Goal: Information Seeking & Learning: Learn about a topic

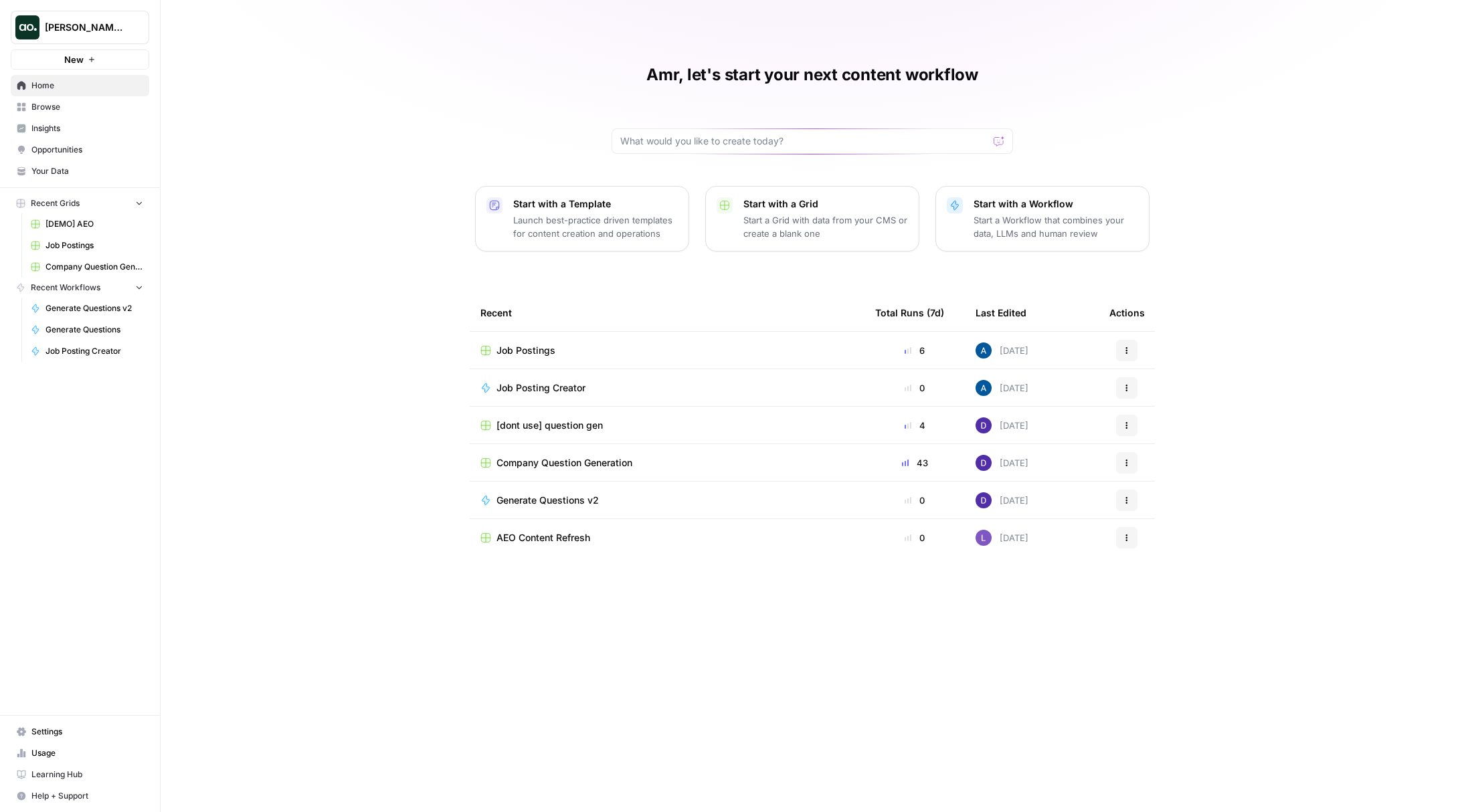
click at [65, 124] on span "Insights" at bounding box center [88, 128] width 112 height 12
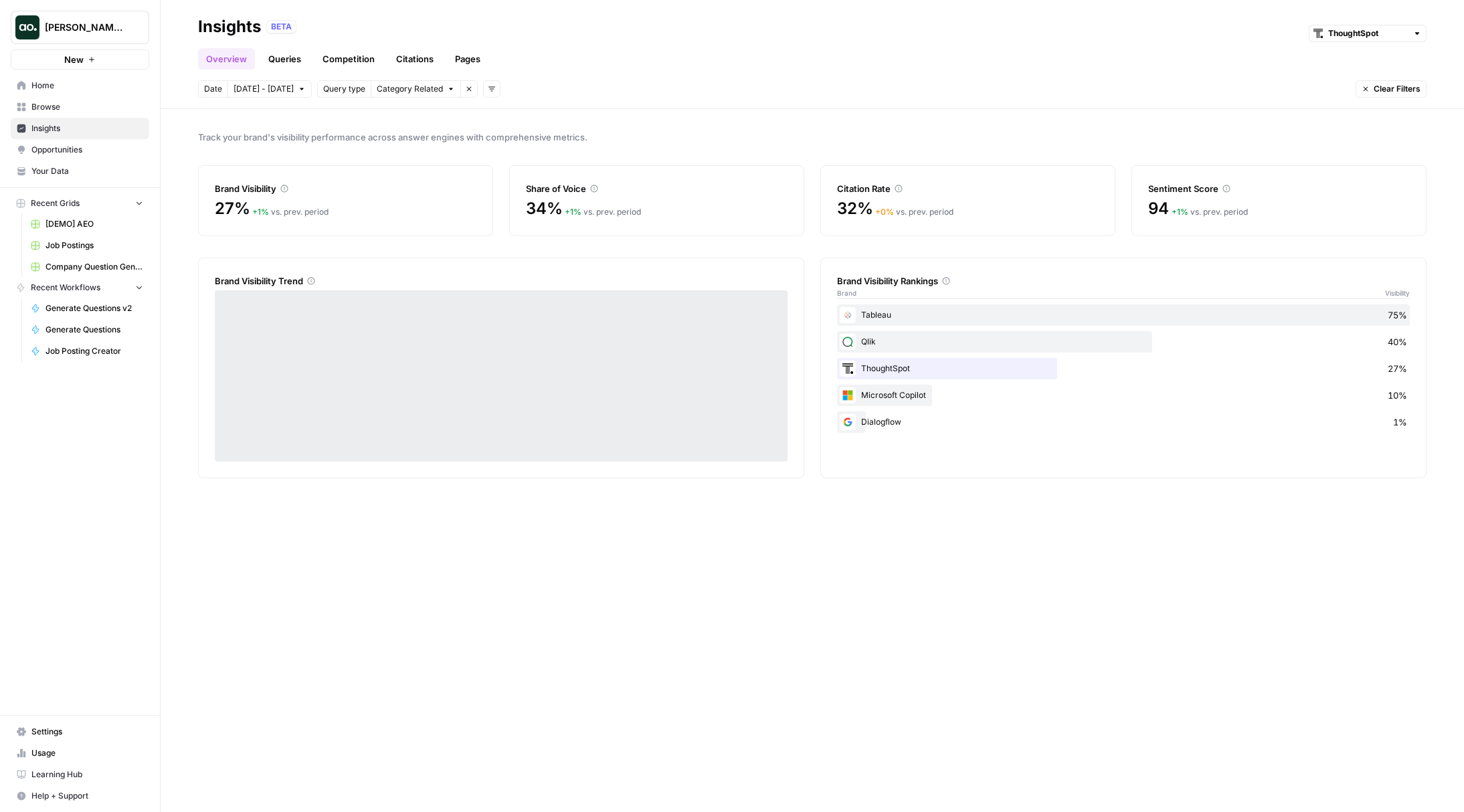
click at [66, 110] on span "Browse" at bounding box center [88, 107] width 112 height 12
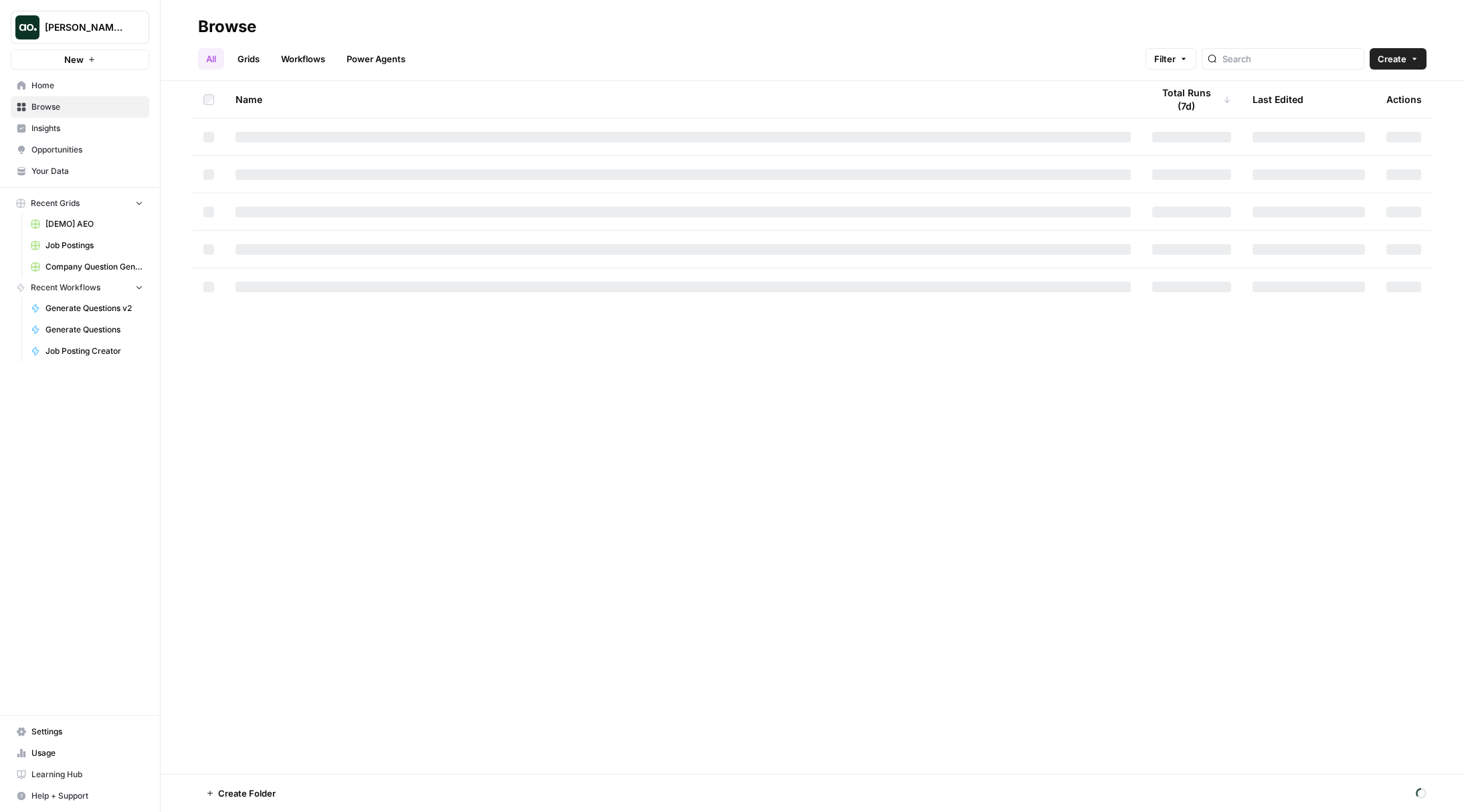
click at [64, 117] on div "Home Browse Insights Opportunities Your Data" at bounding box center [80, 128] width 139 height 107
click at [68, 126] on span "Insights" at bounding box center [88, 128] width 112 height 12
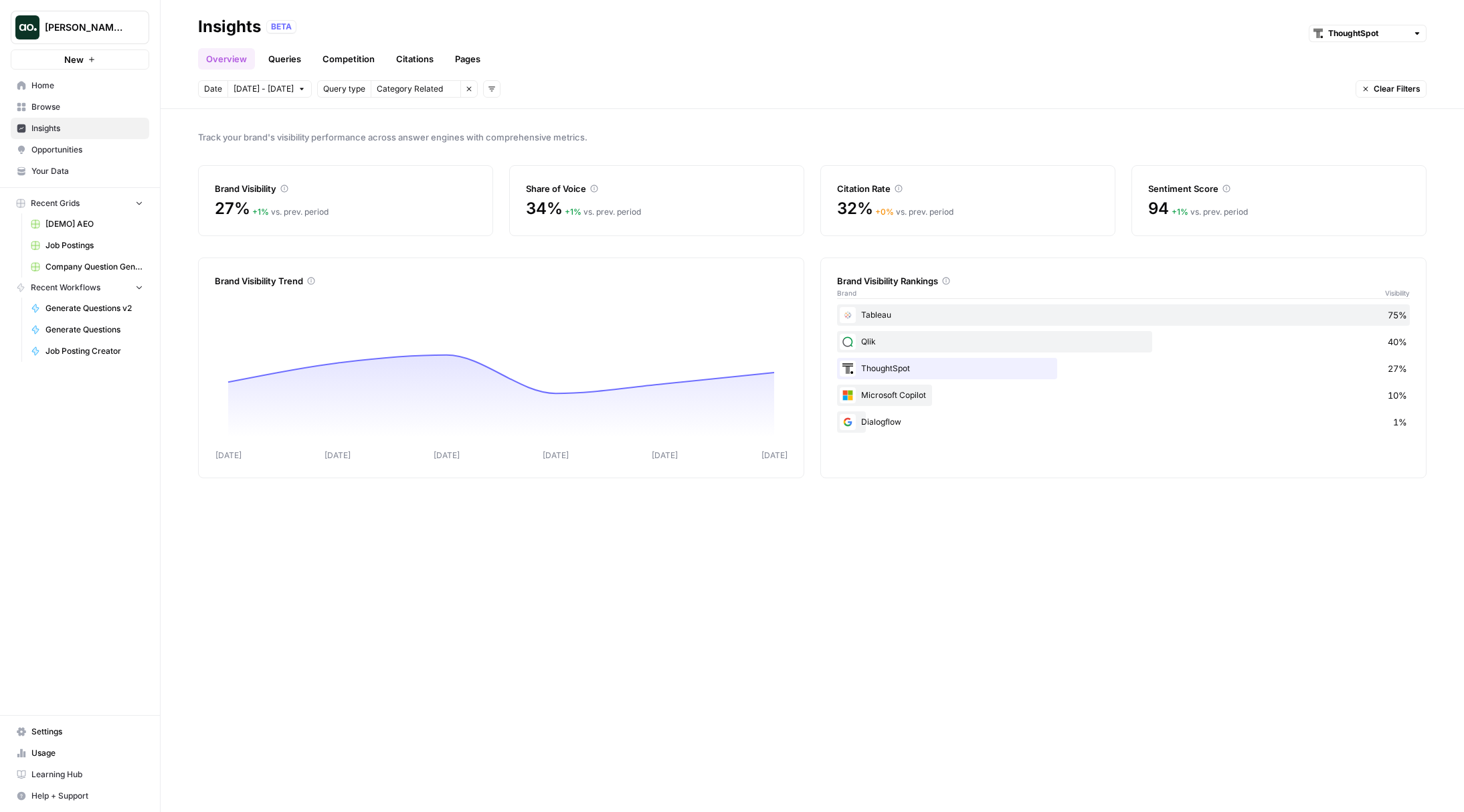
click at [277, 60] on link "Queries" at bounding box center [285, 58] width 49 height 21
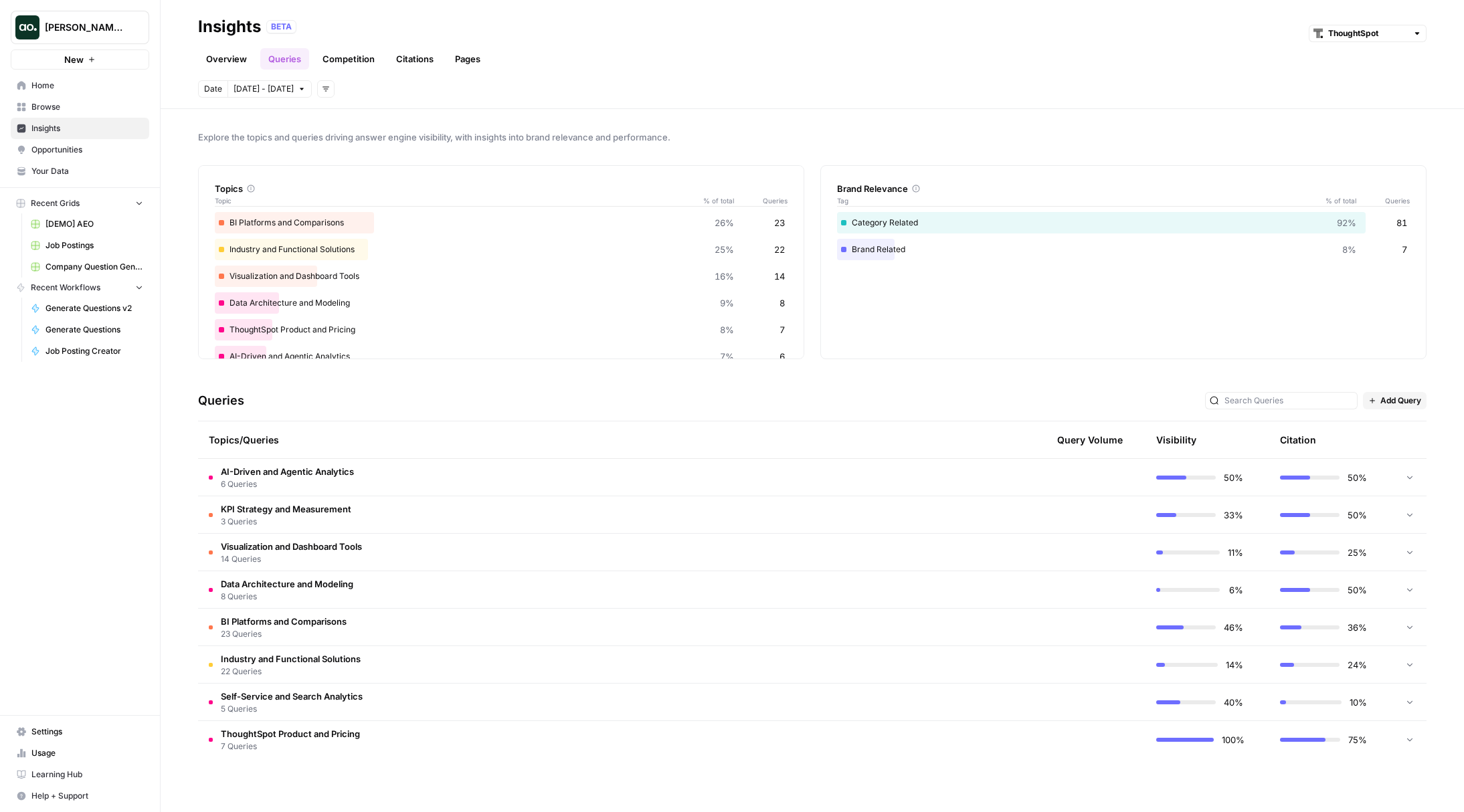
click at [428, 484] on td "AI-Driven and Agentic Analytics 6 Queries" at bounding box center [548, 477] width 700 height 37
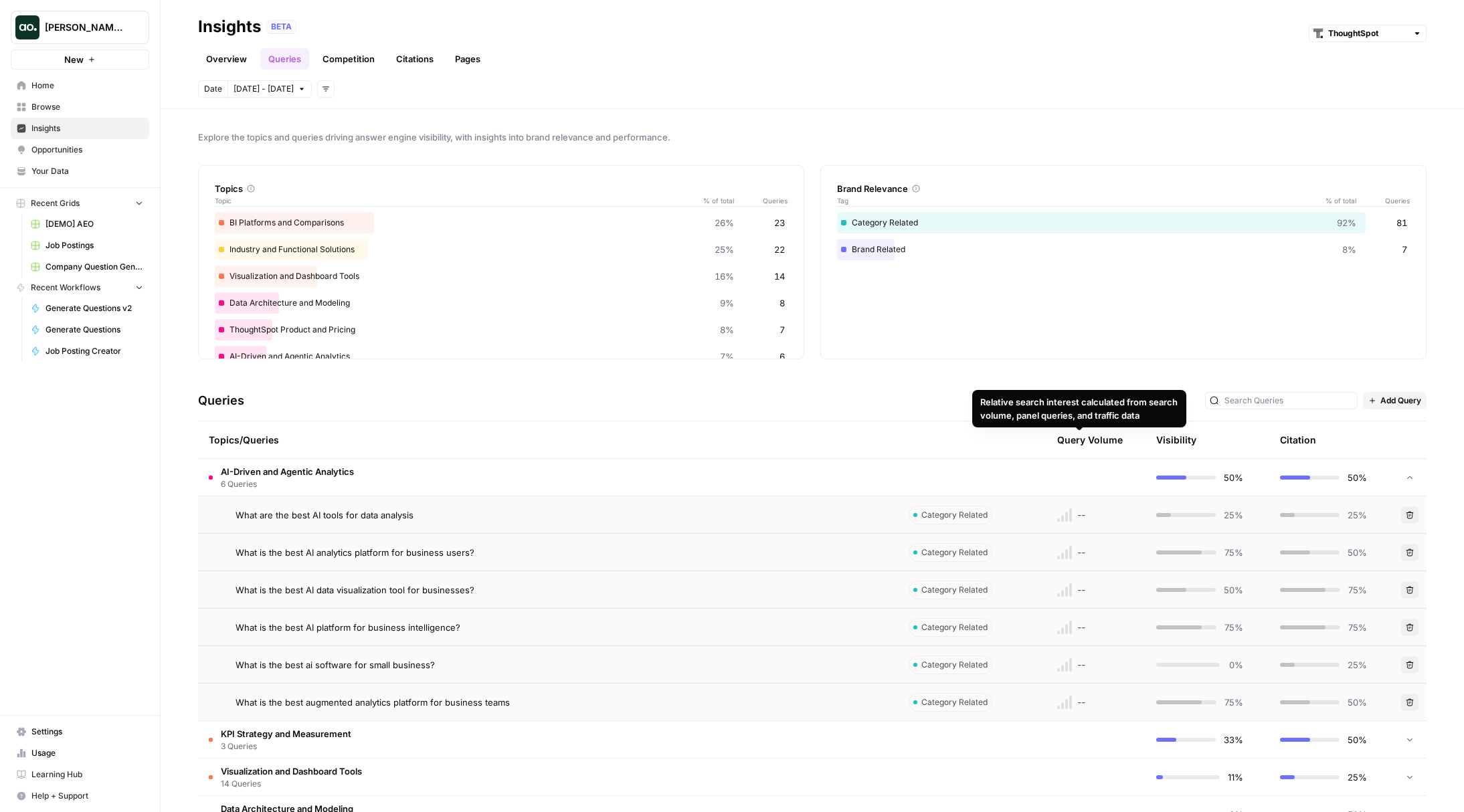
click at [1087, 408] on div "Queries Add Query" at bounding box center [812, 401] width 1229 height 41
drag, startPoint x: 1082, startPoint y: 423, endPoint x: 977, endPoint y: 397, distance: 108.2
click at [977, 397] on div "Relative search interest calculated from search volume, panel queries, and traf…" at bounding box center [1079, 409] width 214 height 37
copy div "Relative search interest calculated from search volume, panel queries, and traf…"
